Goal: Submit feedback/report problem

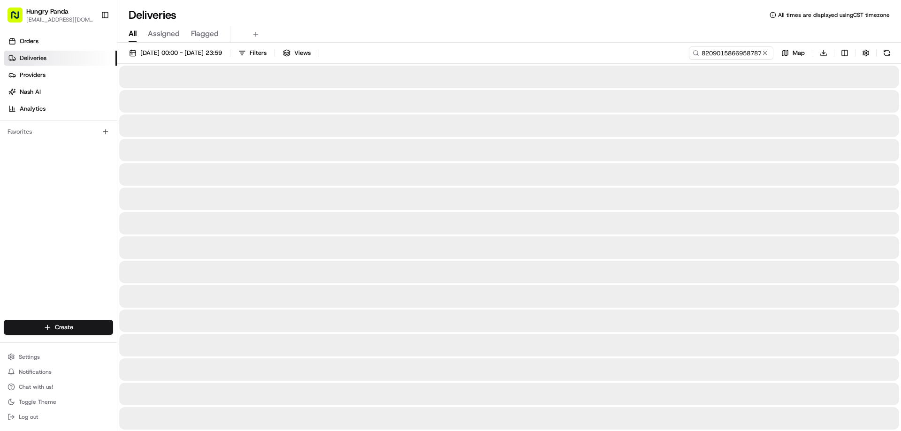
type input "820901586695878701492"
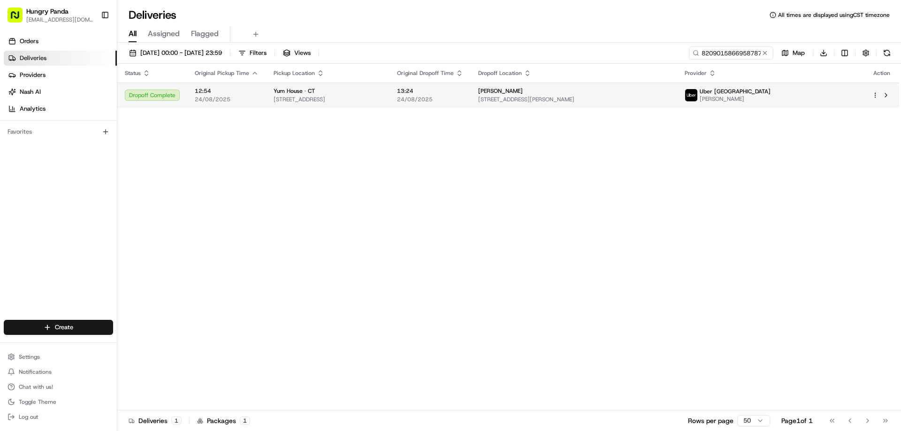
click at [463, 100] on span "24/08/2025" at bounding box center [430, 100] width 66 height 8
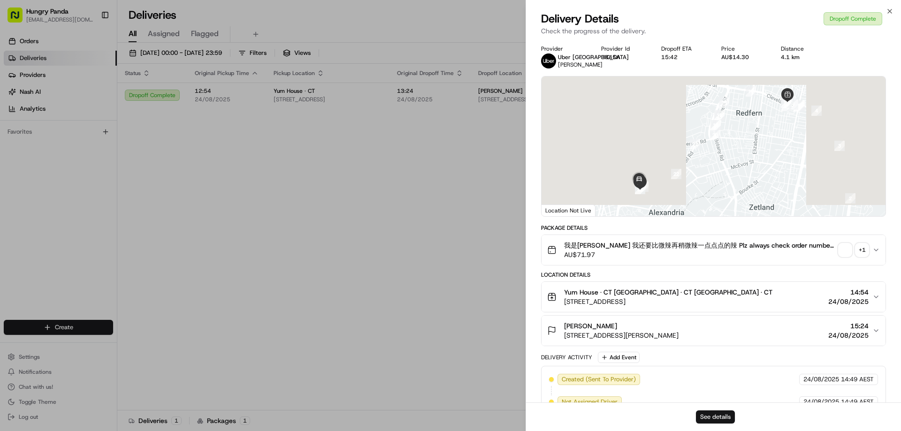
click at [726, 416] on button "See details" at bounding box center [715, 417] width 39 height 13
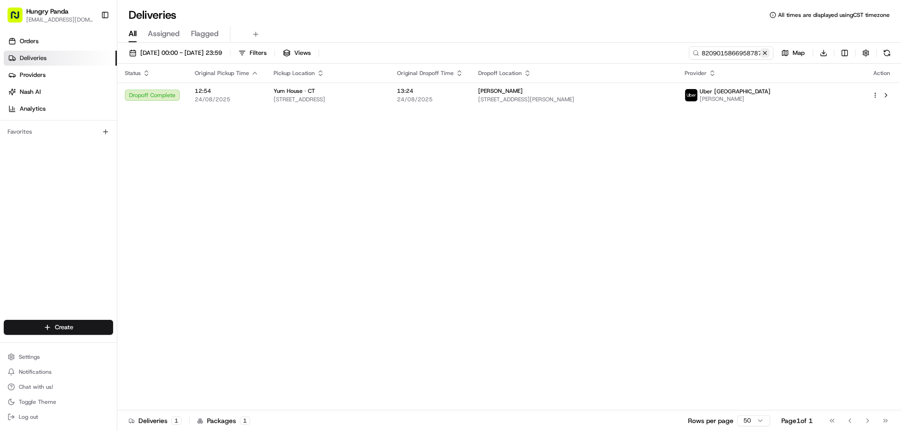
click at [767, 48] on button at bounding box center [765, 52] width 9 height 9
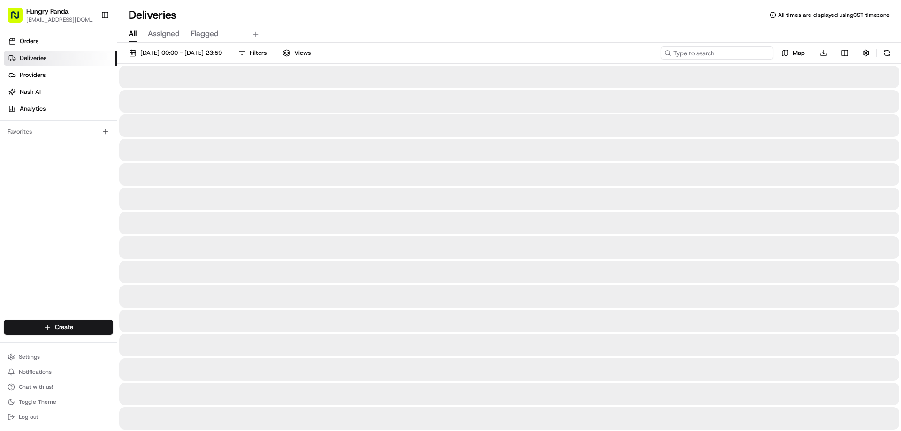
click at [746, 57] on input at bounding box center [717, 52] width 113 height 13
paste input "2305070186157742911698"
type input "2305070186157742911698"
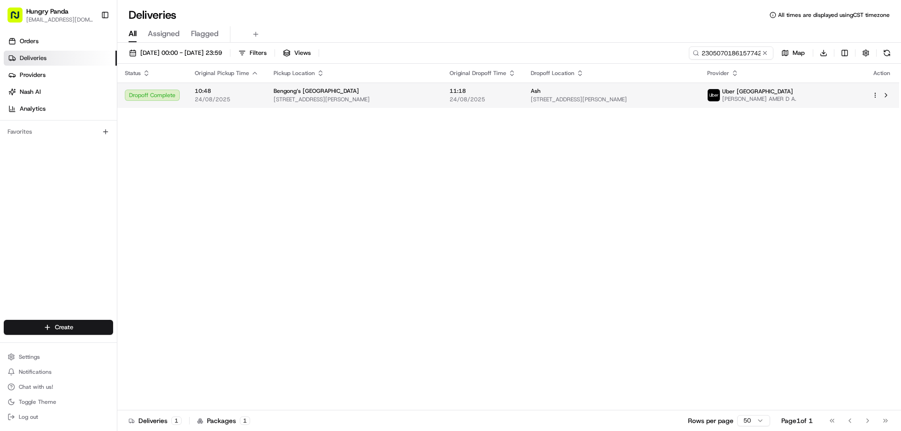
click at [489, 97] on span "24/08/2025" at bounding box center [483, 100] width 66 height 8
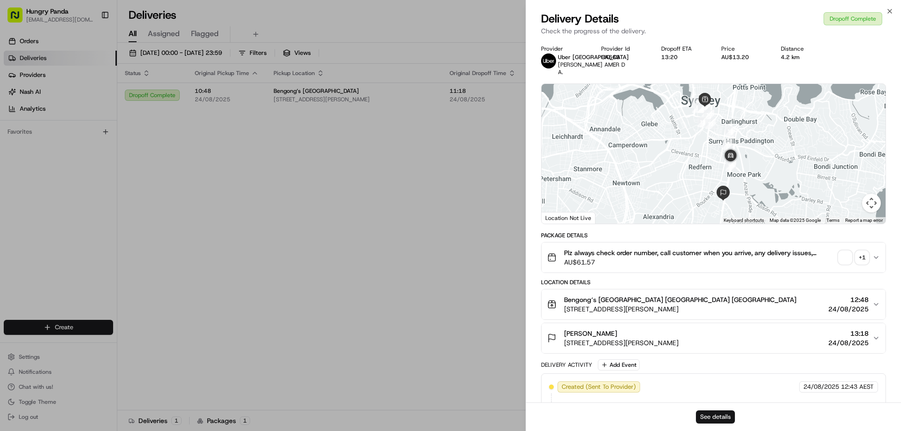
click at [710, 412] on button "See details" at bounding box center [715, 417] width 39 height 13
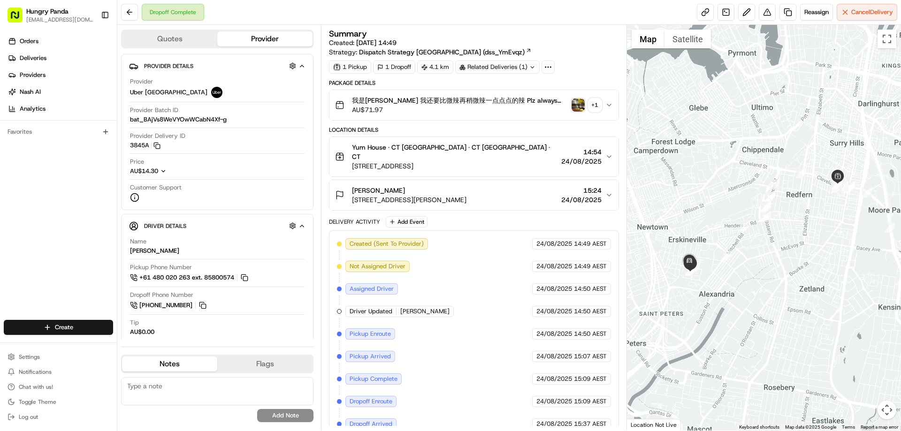
click at [579, 107] on img "button" at bounding box center [578, 105] width 13 height 13
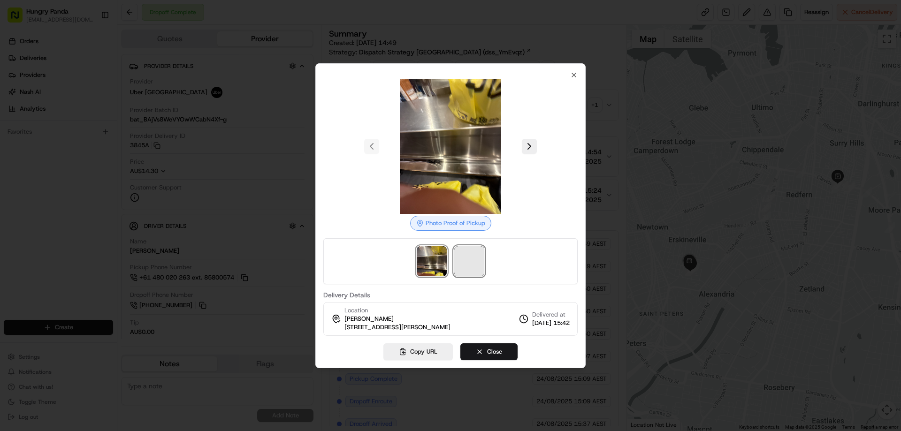
click at [471, 268] on span at bounding box center [469, 261] width 30 height 30
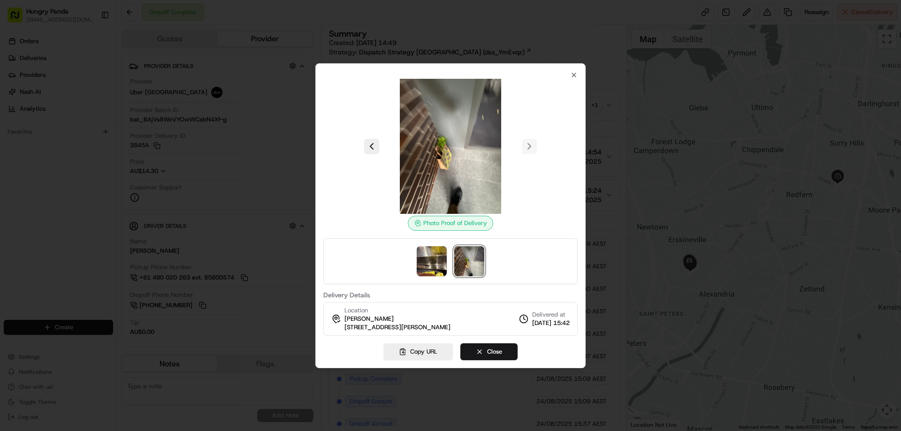
click at [430, 277] on div at bounding box center [450, 262] width 254 height 46
click at [429, 274] on img at bounding box center [432, 261] width 30 height 30
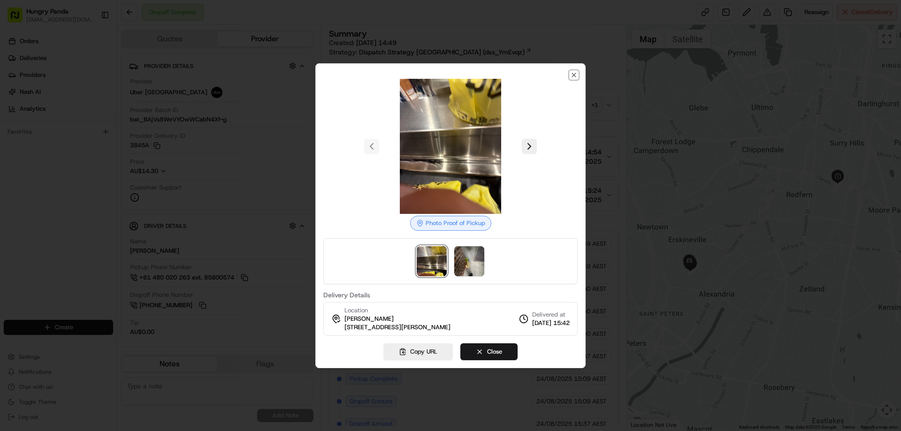
drag, startPoint x: 577, startPoint y: 74, endPoint x: 605, endPoint y: 94, distance: 34.8
click at [575, 75] on icon "button" at bounding box center [574, 75] width 8 height 8
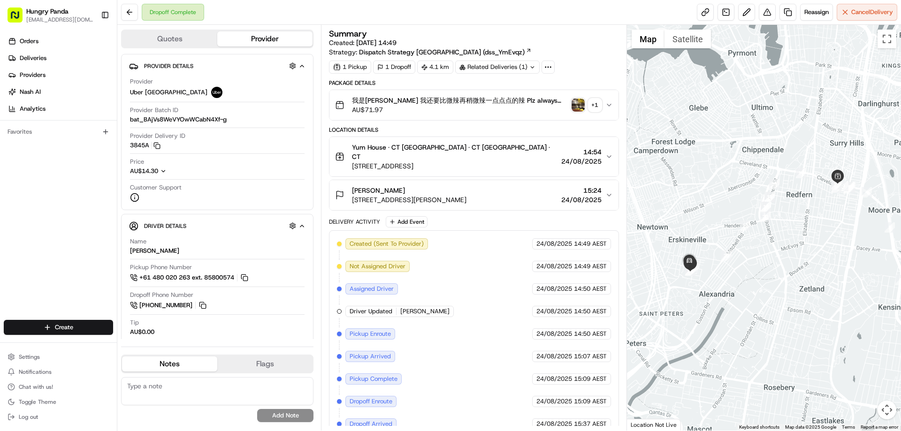
click at [611, 101] on button "我是[PERSON_NAME] 我还要比微辣再稍微辣一点点点的辣 Plz always check order number, call customer w…" at bounding box center [474, 105] width 289 height 30
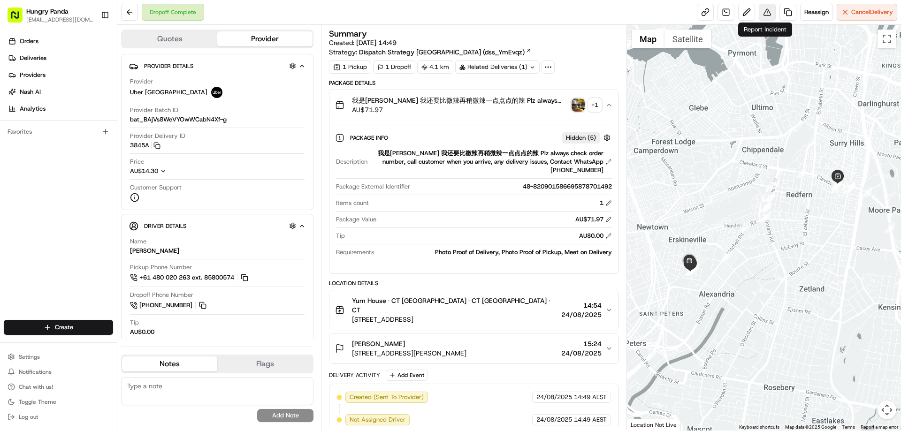
click at [765, 13] on button at bounding box center [767, 12] width 17 height 17
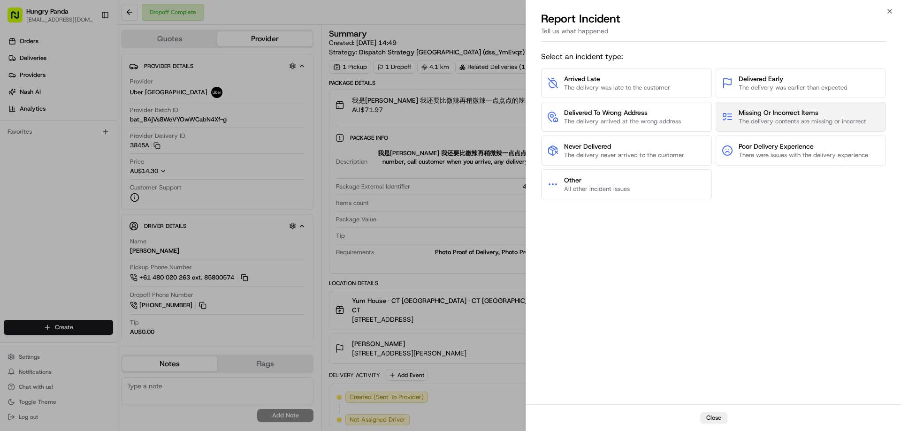
click at [779, 113] on span "Missing Or Incorrect Items" at bounding box center [803, 112] width 128 height 9
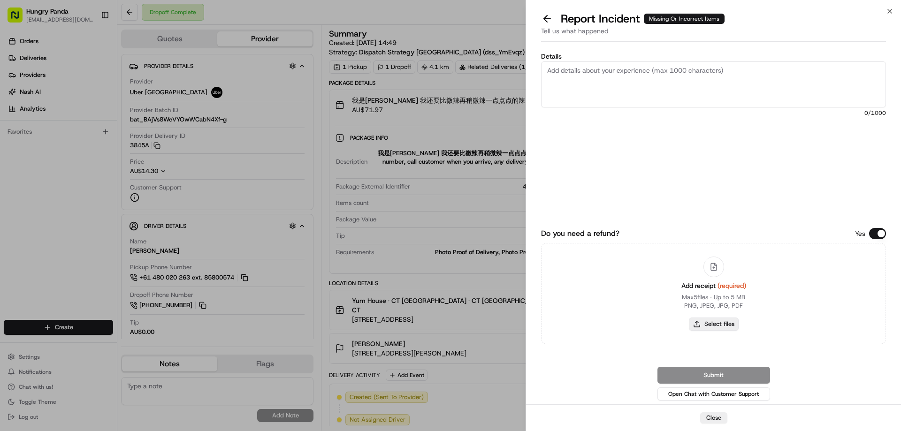
click at [718, 318] on button "Select files" at bounding box center [714, 324] width 50 height 13
type input "C:\fakepath\screenshot_2025-08-24_18-27-27.png"
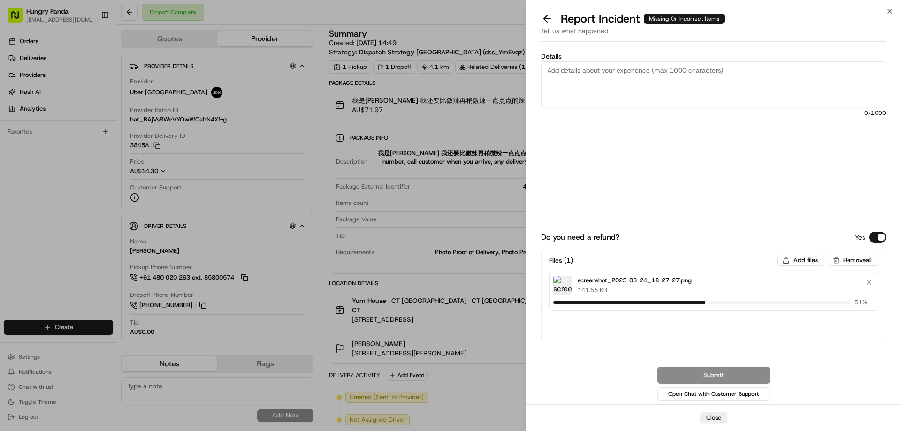
click at [624, 73] on textarea "Details" at bounding box center [713, 85] width 345 height 46
click at [620, 96] on textarea "Details" at bounding box center [713, 85] width 345 height 46
paste textarea "The rider delivered the wrong meal. The photos of the rider taking pictures of …"
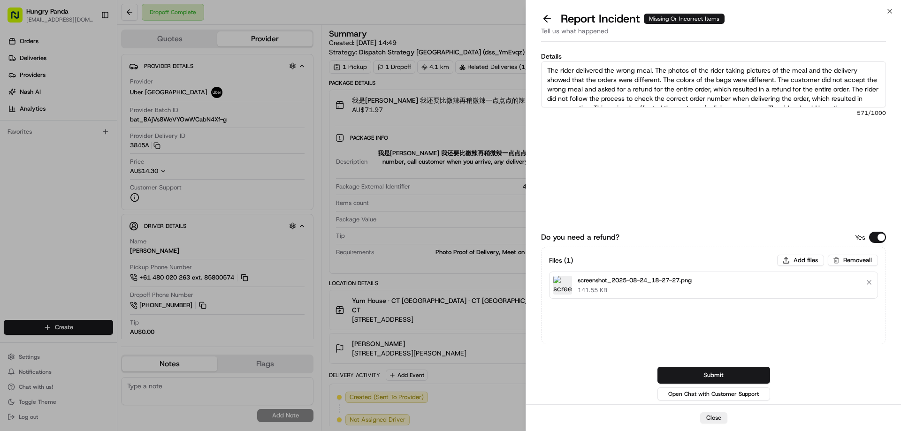
scroll to position [15, 0]
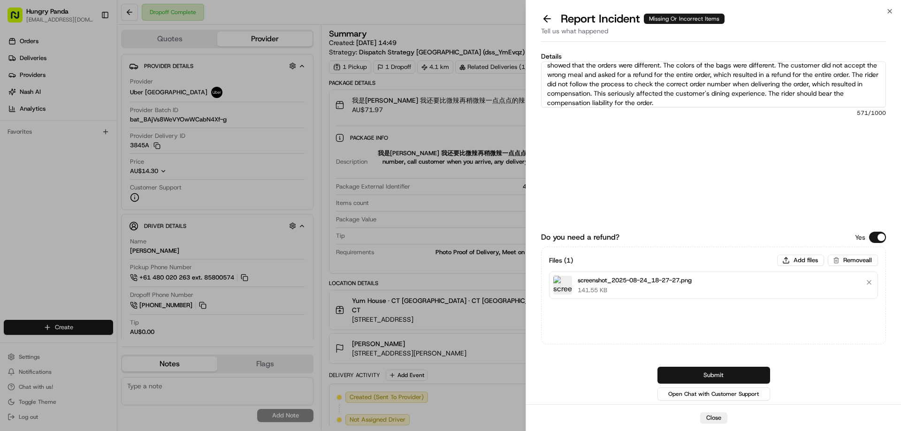
type textarea "The rider delivered the wrong meal. The photos of the rider taking pictures of …"
click at [729, 370] on button "Submit" at bounding box center [714, 375] width 113 height 17
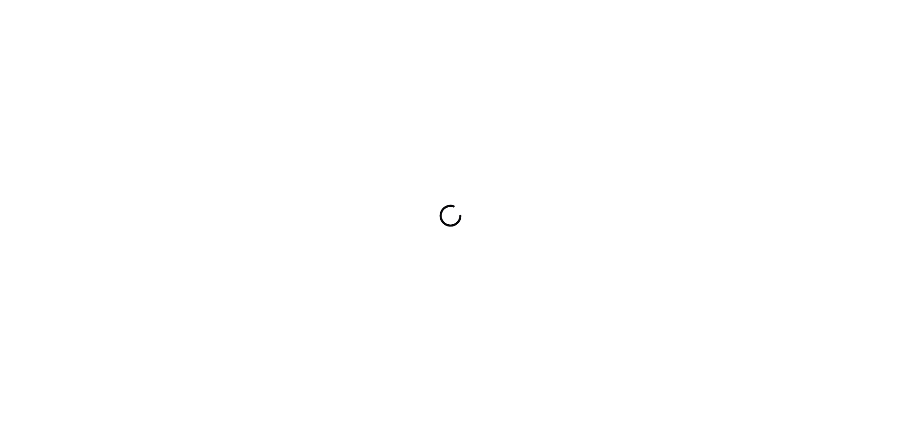
click at [644, 215] on div at bounding box center [450, 215] width 901 height 431
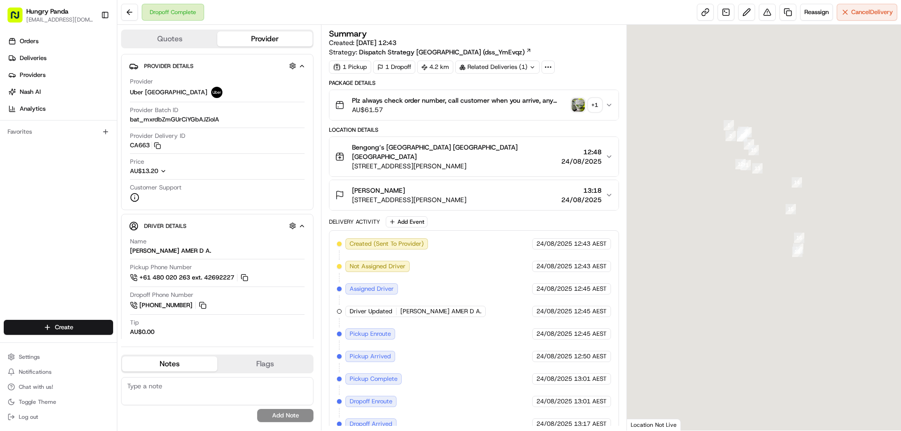
click at [579, 106] on img "button" at bounding box center [578, 105] width 13 height 13
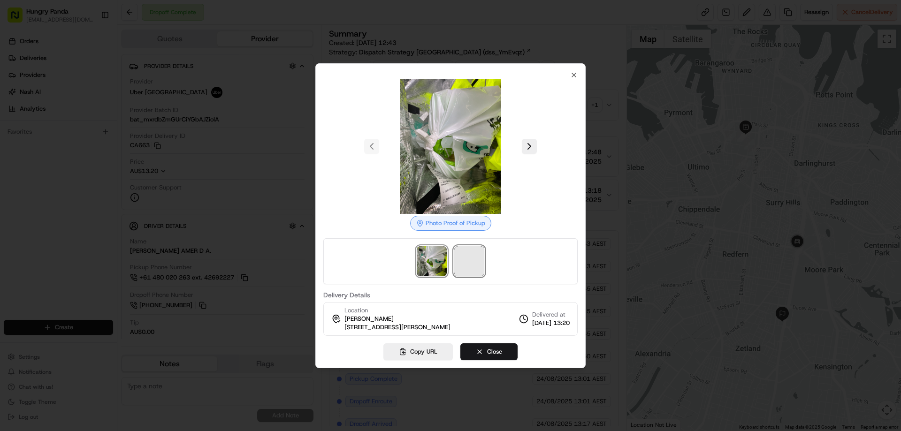
click at [466, 262] on span at bounding box center [469, 261] width 30 height 30
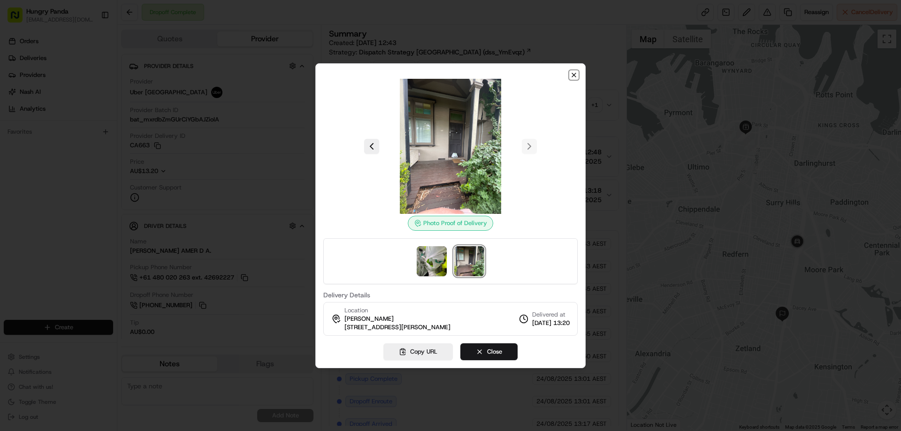
click at [573, 77] on icon "button" at bounding box center [574, 75] width 8 height 8
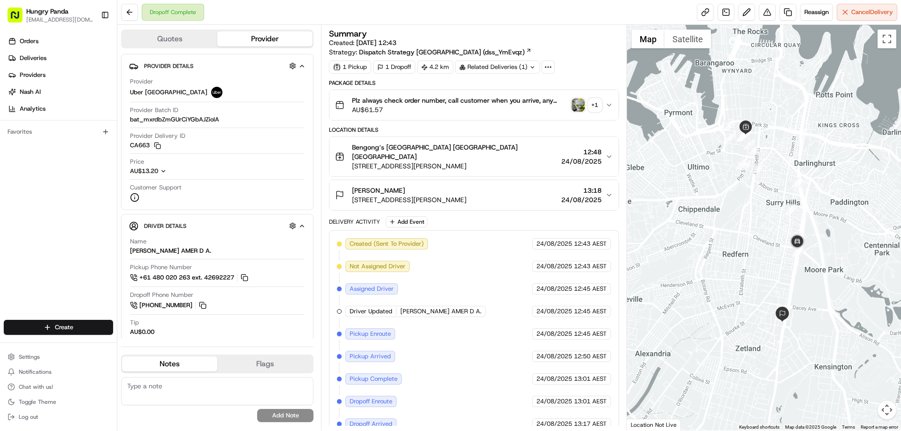
click at [605, 97] on button "Plz always check order number, call customer when you arrive, any delivery issu…" at bounding box center [474, 105] width 289 height 30
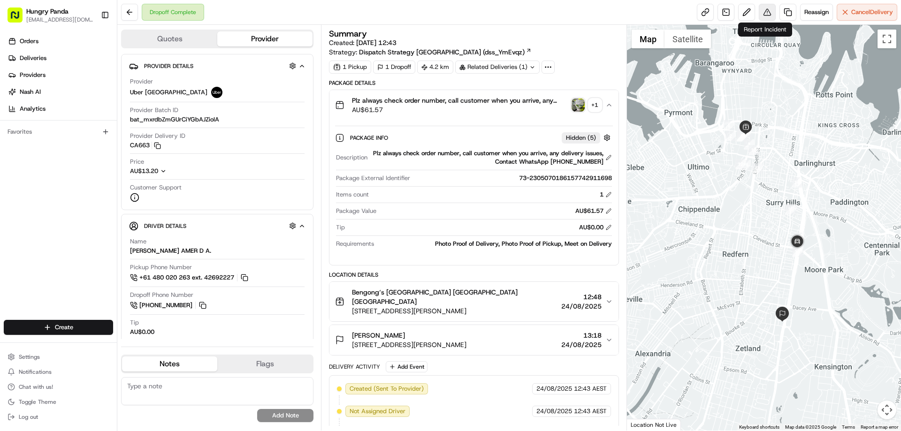
click at [765, 12] on button at bounding box center [767, 12] width 17 height 17
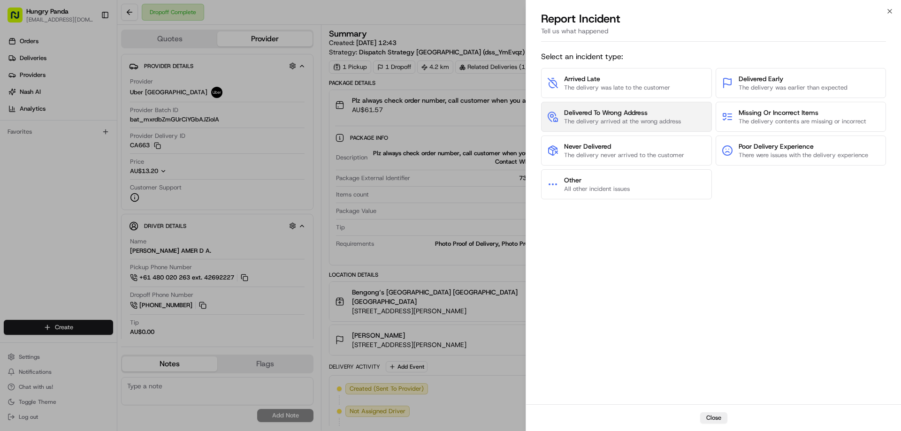
click at [622, 113] on span "Delivered To Wrong Address" at bounding box center [622, 112] width 117 height 9
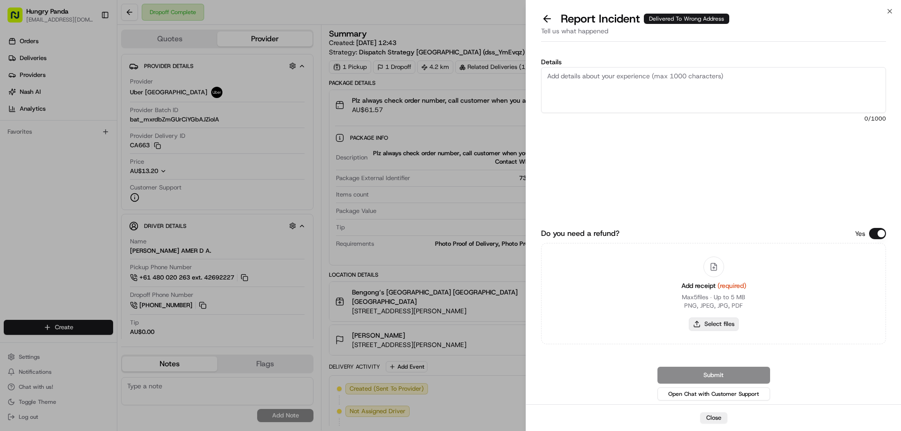
click at [711, 324] on button "Select files" at bounding box center [714, 324] width 50 height 13
type input "C:\fakepath\screenshot_2025-08-24_18-28-38.png"
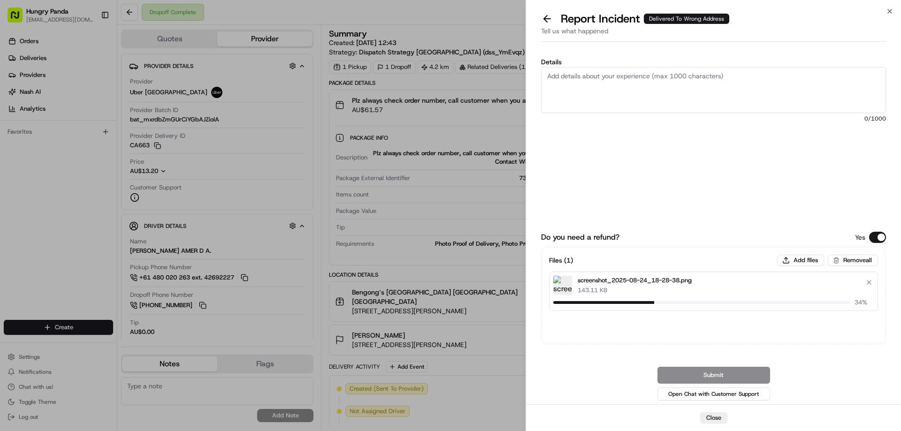
click at [586, 80] on textarea "Details" at bounding box center [713, 90] width 345 height 46
click at [617, 85] on textarea "Details" at bounding box center [713, 90] width 345 height 46
paste textarea "The customer reported that he did not receive the food. The photo taken by the …"
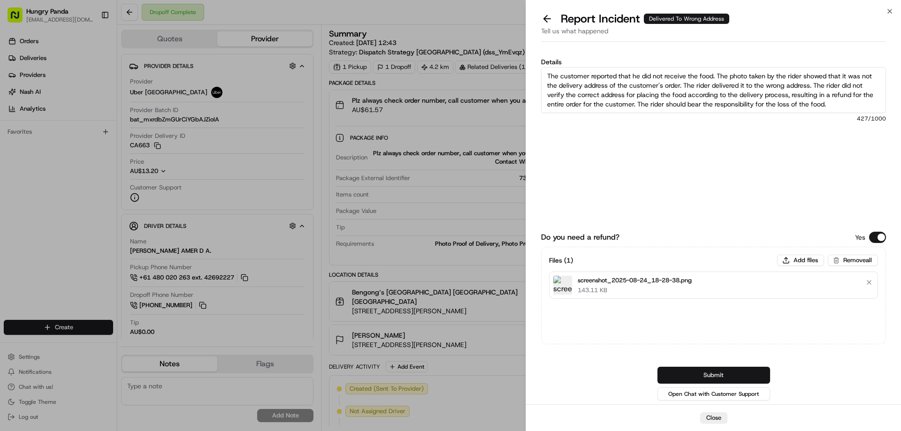
type textarea "The customer reported that he did not receive the food. The photo taken by the …"
click at [720, 368] on button "Submit" at bounding box center [714, 375] width 113 height 17
